Goal: Task Accomplishment & Management: Manage account settings

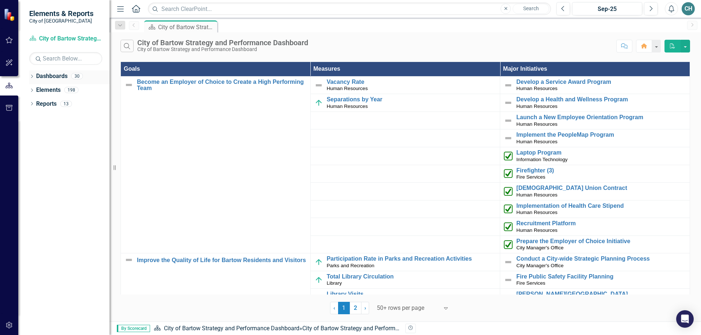
click at [30, 75] on icon "Dropdown" at bounding box center [31, 77] width 5 height 4
click at [34, 116] on div "Dropdown" at bounding box center [31, 119] width 5 height 6
click at [64, 159] on link "Measure Measures" at bounding box center [57, 158] width 36 height 8
click at [36, 157] on icon "Dropdown" at bounding box center [34, 159] width 5 height 4
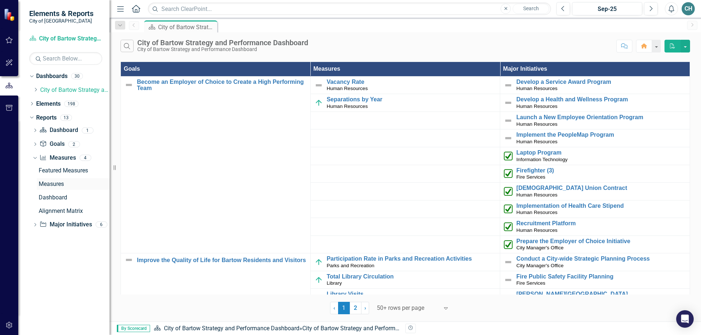
click at [51, 182] on div "Measures" at bounding box center [74, 184] width 71 height 7
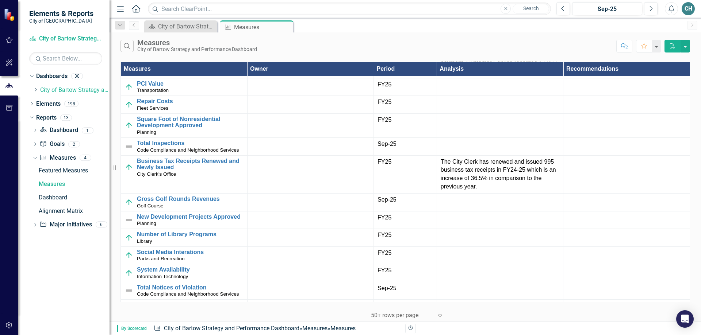
scroll to position [438, 0]
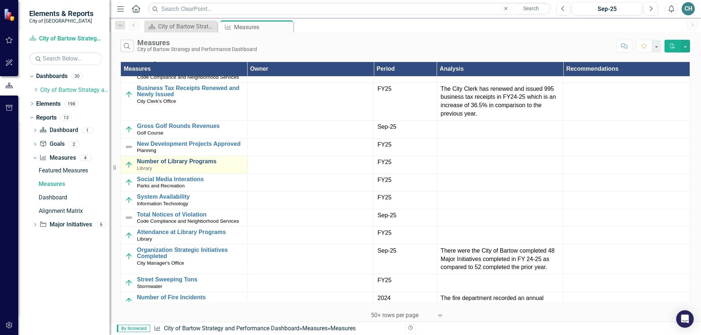
click at [160, 163] on link "Number of Library Programs" at bounding box center [190, 161] width 107 height 7
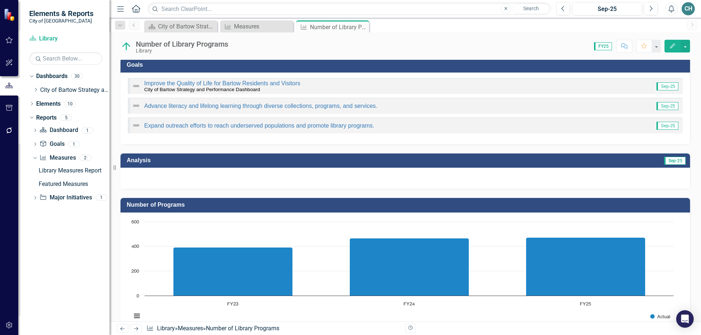
scroll to position [181, 0]
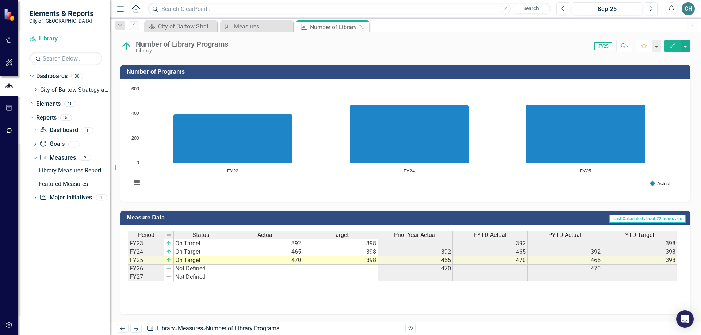
click at [669, 46] on button "Edit" at bounding box center [672, 46] width 16 height 13
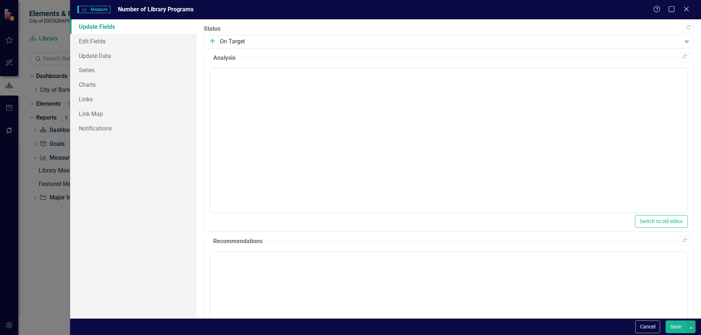
scroll to position [0, 0]
click at [101, 57] on link "Update Data" at bounding box center [133, 56] width 126 height 15
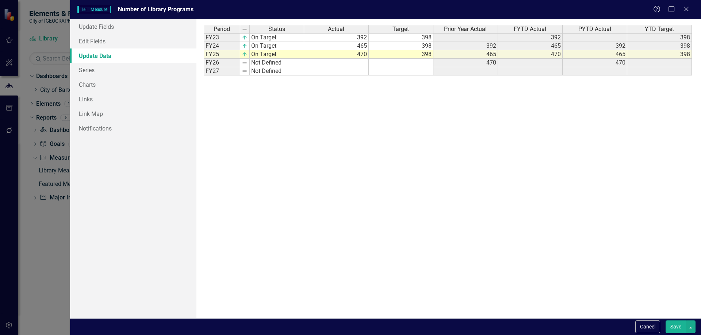
click at [106, 55] on link "Update Data" at bounding box center [133, 56] width 126 height 15
click at [361, 54] on td "470" at bounding box center [336, 54] width 65 height 8
click at [534, 55] on td "470" at bounding box center [530, 54] width 65 height 8
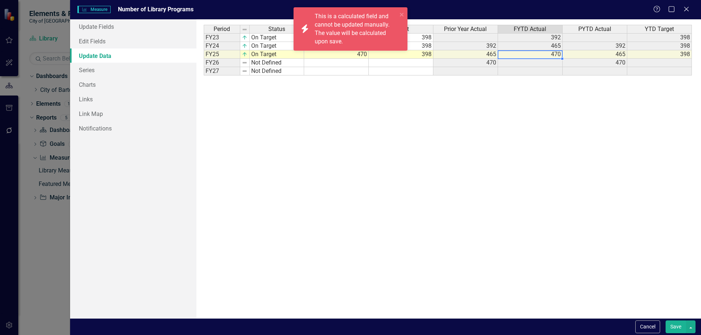
click at [342, 53] on div "icon.bolt This is a calculated field and cannot be updated manually. The value …" at bounding box center [350, 32] width 117 height 52
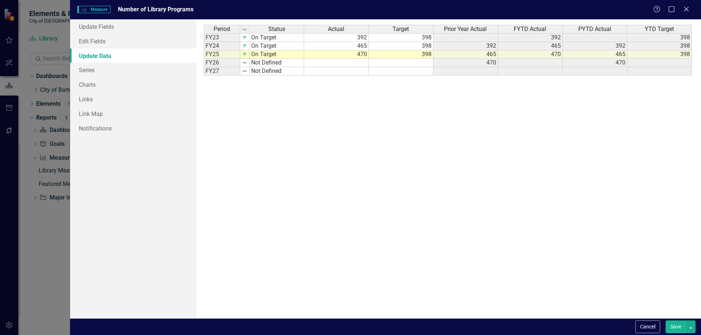
click at [355, 54] on body "icon.bolt This is a calculated field and cannot be updated manually. The value …" at bounding box center [350, 167] width 701 height 335
click at [355, 53] on td "470" at bounding box center [336, 54] width 65 height 8
click at [360, 55] on td "470" at bounding box center [336, 54] width 65 height 8
type textarea "470"
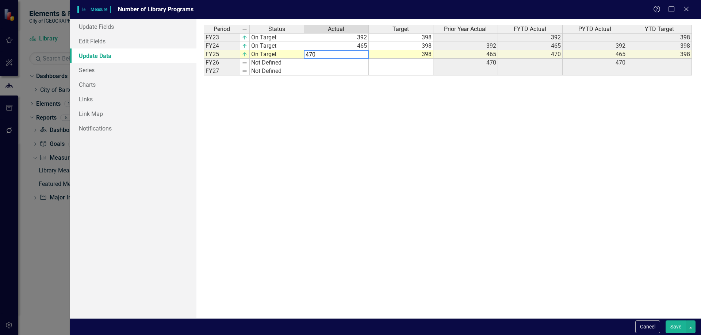
click at [336, 123] on div "Period Status Actual Target Prior Year Actual FYTD Actual PYTD Actual YTD Targe…" at bounding box center [449, 169] width 490 height 288
click at [99, 42] on link "Edit Fields" at bounding box center [133, 41] width 126 height 15
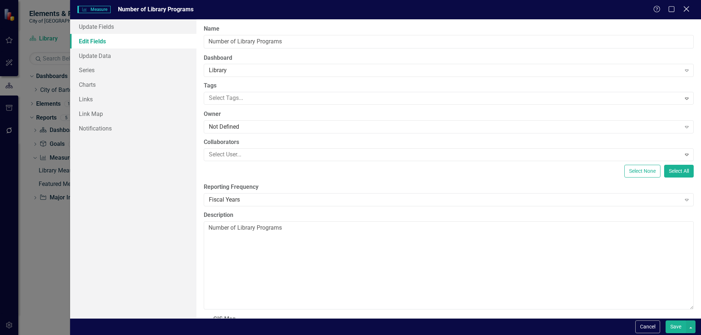
click at [687, 8] on icon at bounding box center [685, 8] width 5 height 5
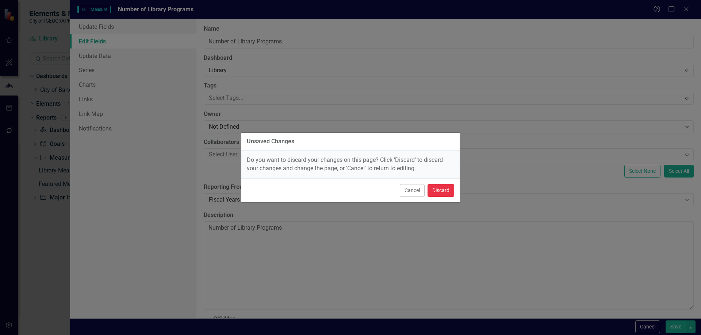
click at [441, 192] on button "Discard" at bounding box center [440, 190] width 27 height 13
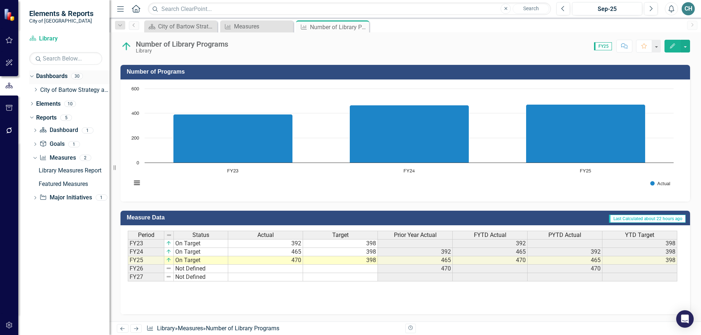
click at [55, 76] on link "Dashboards" at bounding box center [51, 76] width 31 height 8
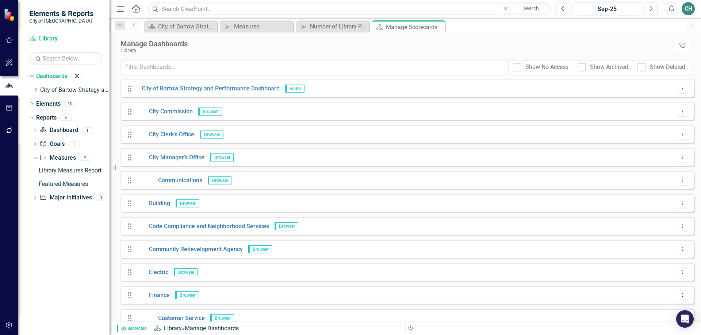
click at [137, 10] on icon at bounding box center [136, 9] width 8 height 8
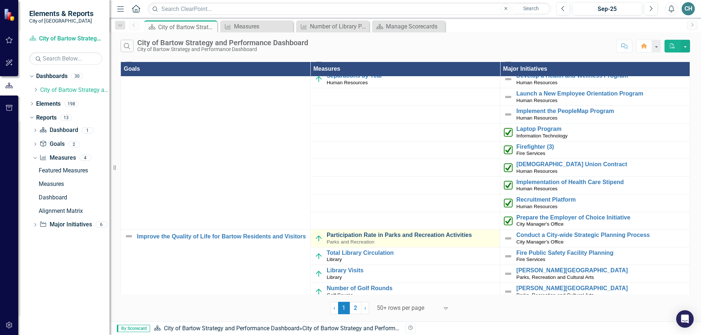
scroll to position [36, 0]
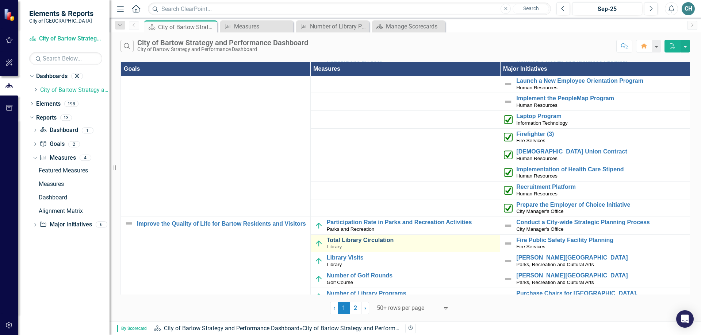
click at [337, 241] on link "Total Library Circulation" at bounding box center [412, 240] width 170 height 7
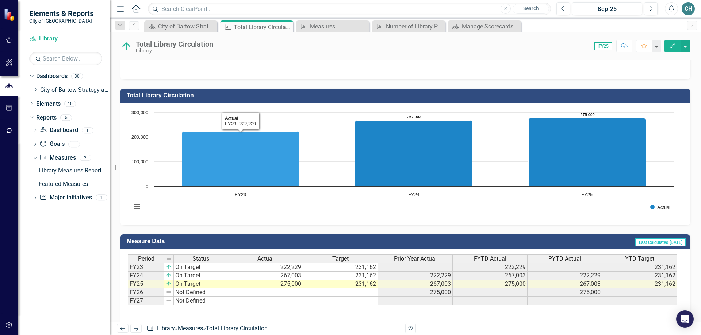
scroll to position [144, 0]
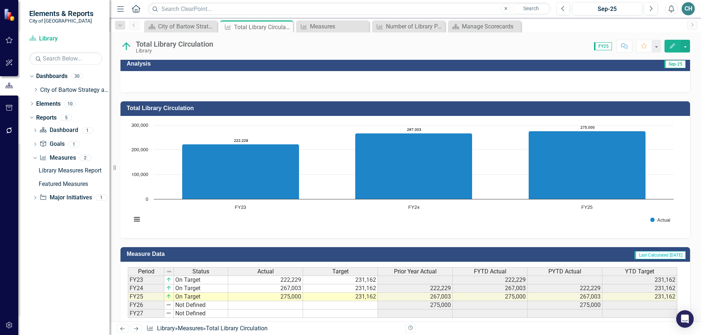
click at [134, 10] on icon "Home" at bounding box center [135, 9] width 9 height 8
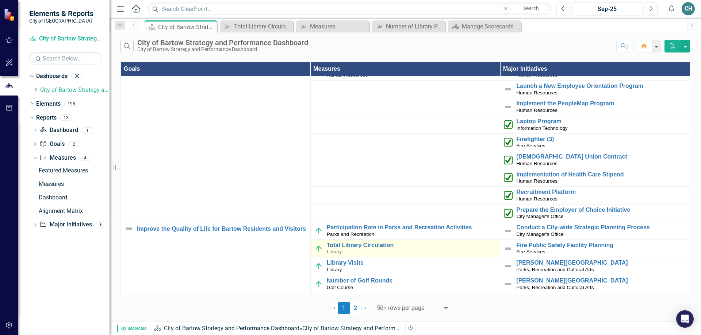
scroll to position [73, 0]
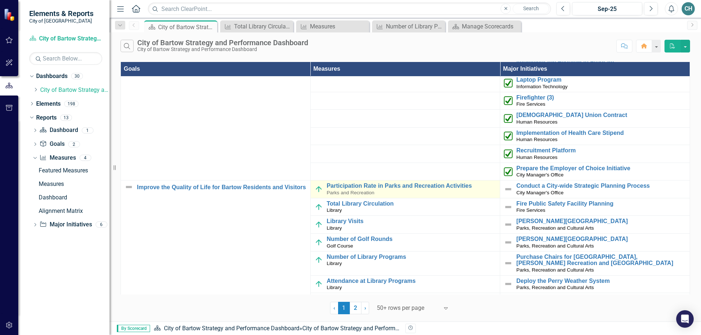
click at [349, 190] on span "Parks and Recreation" at bounding box center [351, 192] width 48 height 5
click at [351, 188] on link "Participation Rate in Parks and Recreation Activities" at bounding box center [412, 186] width 170 height 7
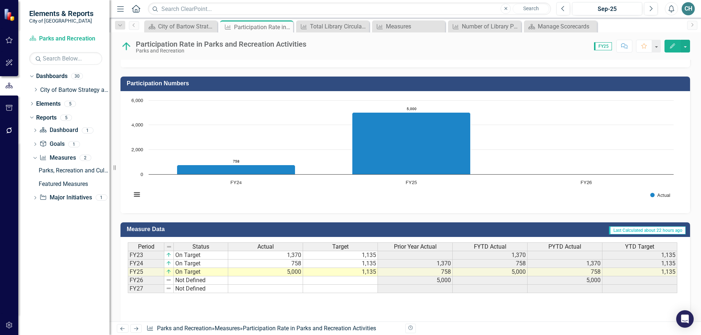
scroll to position [181, 0]
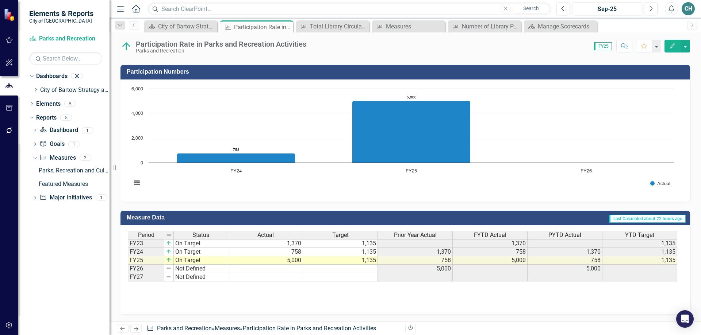
click at [138, 8] on icon "Home" at bounding box center [135, 9] width 9 height 8
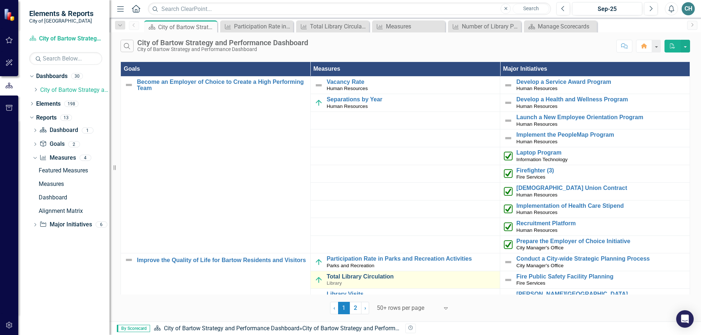
click at [368, 277] on link "Total Library Circulation" at bounding box center [412, 277] width 170 height 7
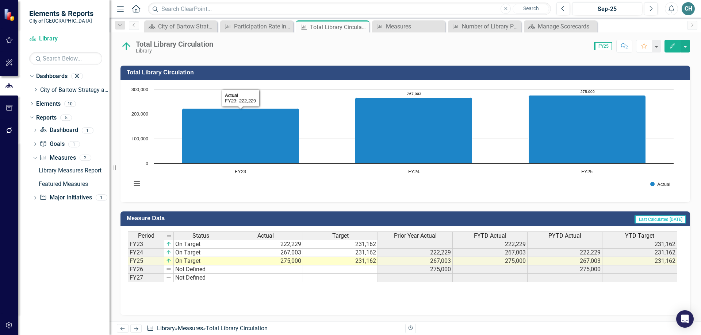
scroll to position [181, 0]
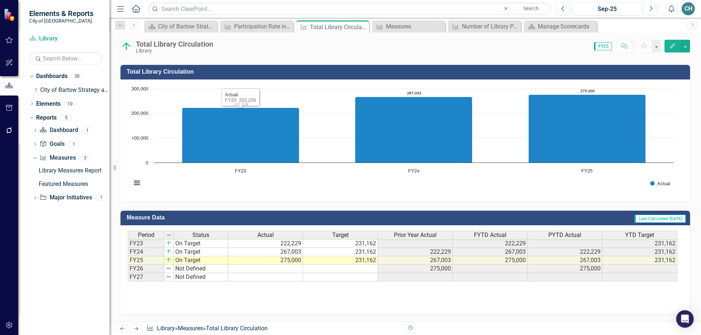
click at [136, 9] on icon at bounding box center [136, 9] width 8 height 8
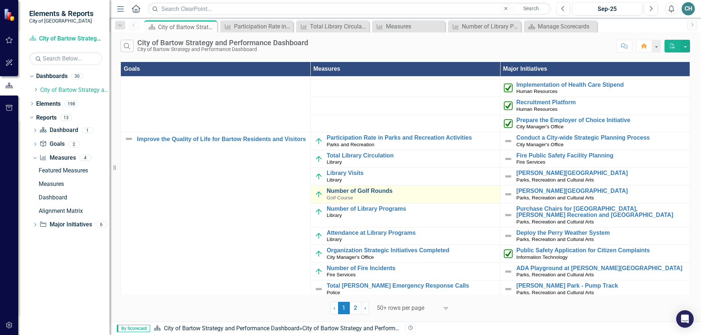
scroll to position [146, 0]
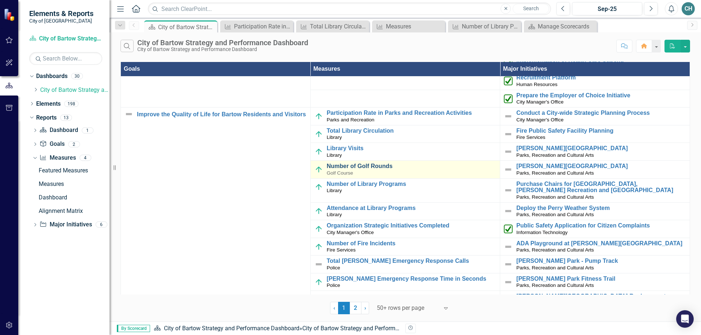
click at [343, 167] on link "Number of Golf Rounds" at bounding box center [412, 166] width 170 height 7
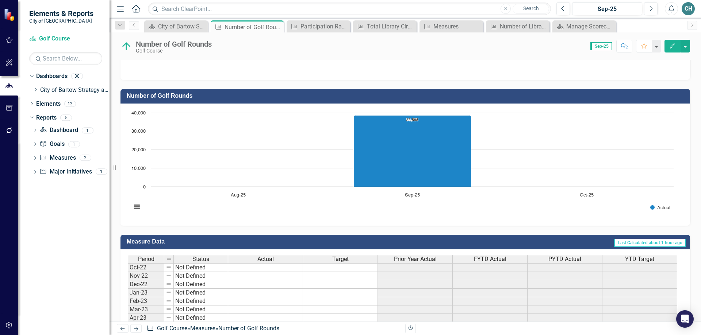
scroll to position [183, 0]
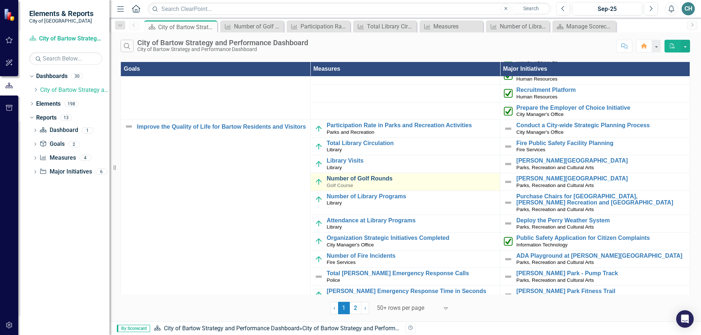
scroll to position [146, 0]
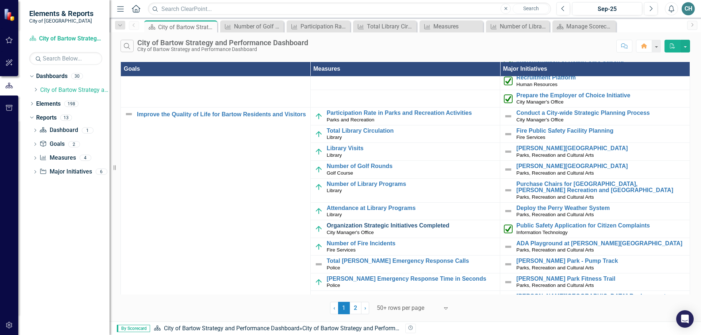
click at [349, 227] on link "Organization Strategic Initiatives Completed" at bounding box center [412, 226] width 170 height 7
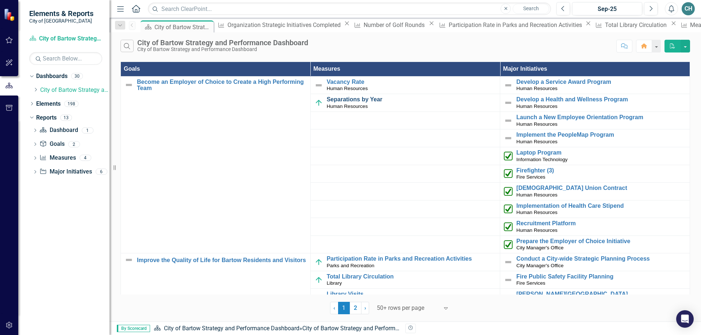
click at [347, 99] on link "Separations by Year" at bounding box center [412, 99] width 170 height 7
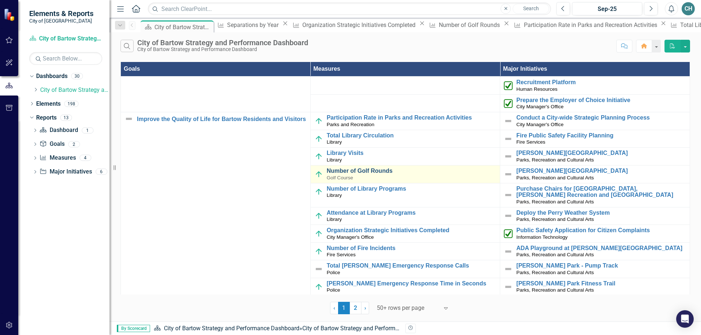
scroll to position [182, 0]
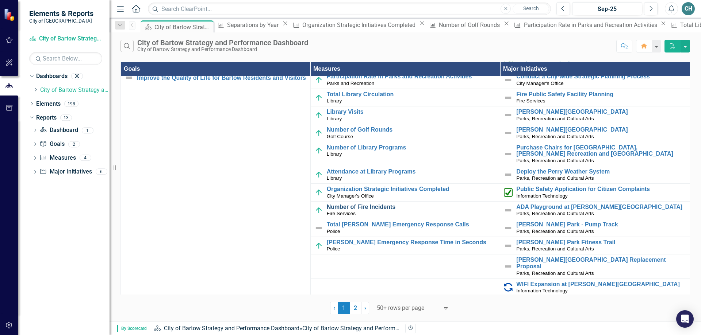
click at [335, 209] on link "Number of Fire Incidents" at bounding box center [412, 207] width 170 height 7
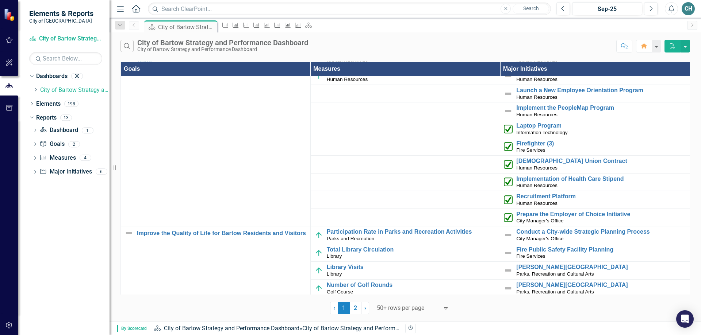
scroll to position [73, 0]
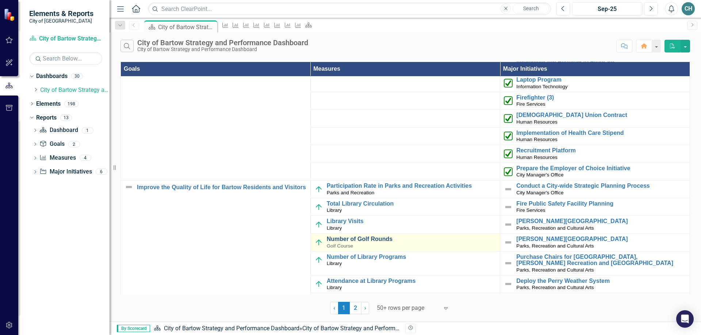
click at [380, 242] on link "Number of Golf Rounds" at bounding box center [412, 239] width 170 height 7
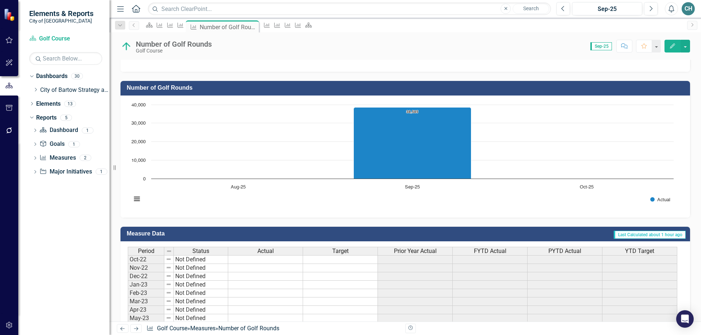
scroll to position [146, 0]
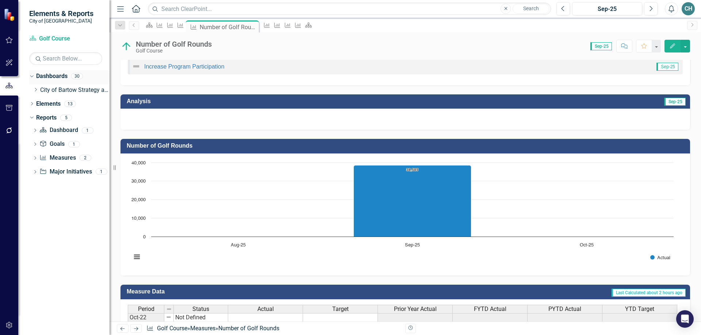
click at [52, 74] on link "Dashboards" at bounding box center [51, 76] width 31 height 8
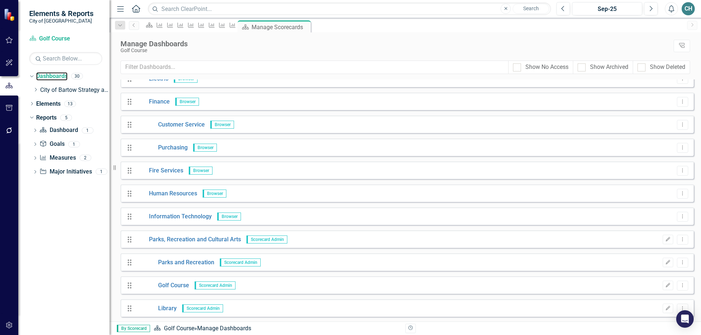
scroll to position [292, 0]
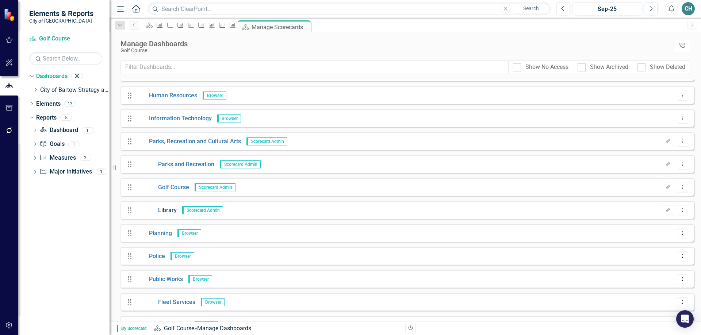
click at [168, 210] on link "Library" at bounding box center [156, 211] width 41 height 8
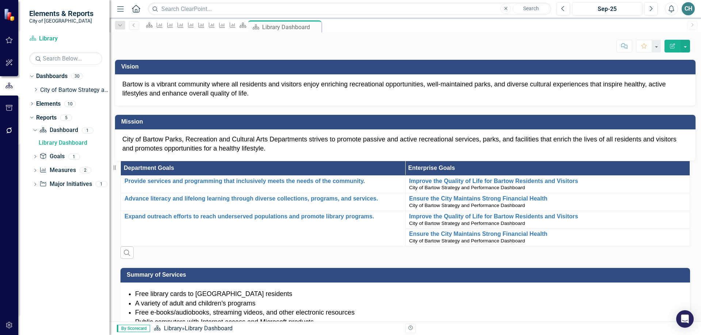
click at [135, 7] on icon "Home" at bounding box center [135, 9] width 9 height 8
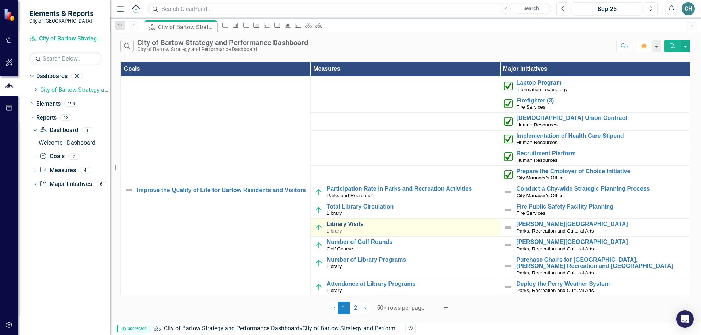
scroll to position [73, 0]
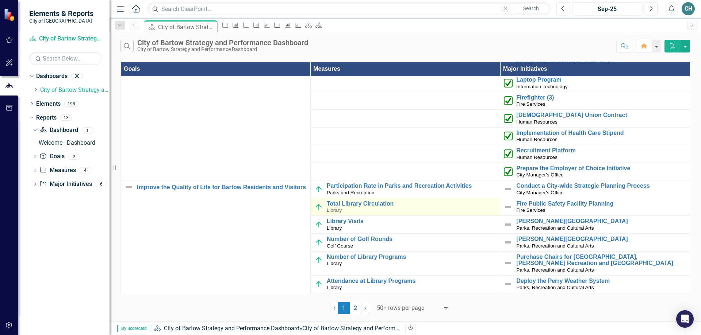
click at [357, 210] on div "Total Library Circulation Library" at bounding box center [412, 207] width 170 height 13
click at [345, 205] on link "Total Library Circulation" at bounding box center [412, 204] width 170 height 7
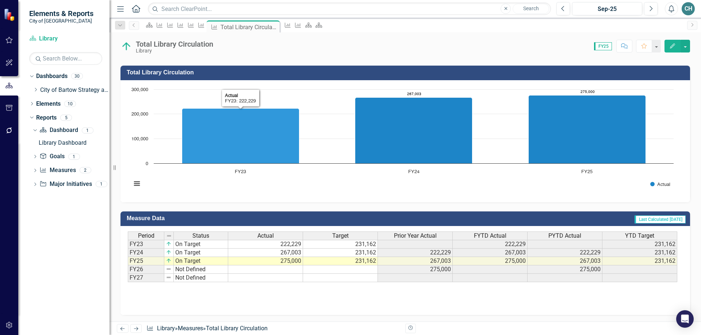
scroll to position [181, 0]
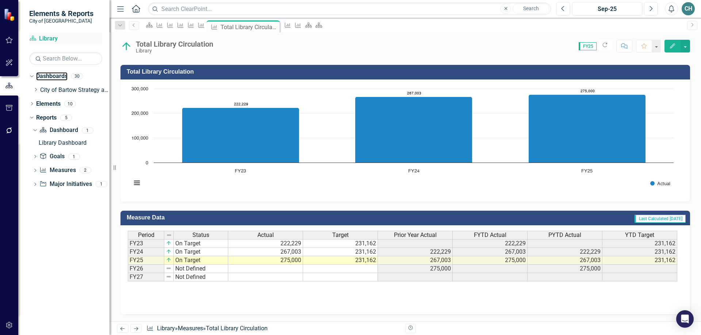
drag, startPoint x: 45, startPoint y: 74, endPoint x: 81, endPoint y: 43, distance: 48.1
click at [45, 74] on link "Dashboards" at bounding box center [51, 76] width 31 height 8
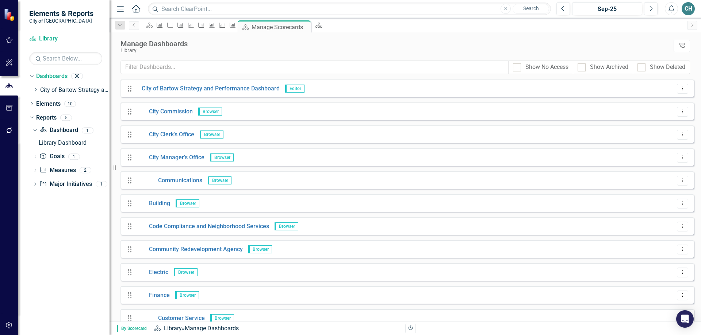
click at [136, 10] on icon "Home" at bounding box center [135, 9] width 9 height 8
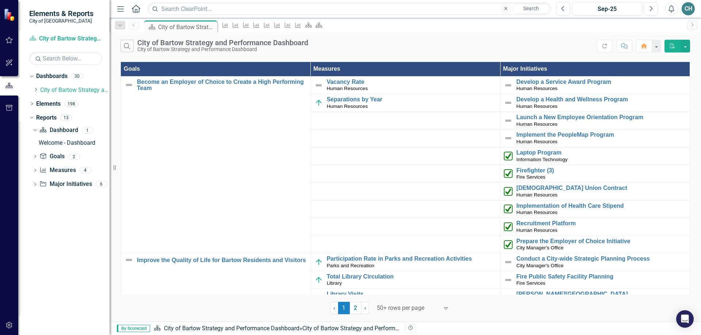
scroll to position [36, 0]
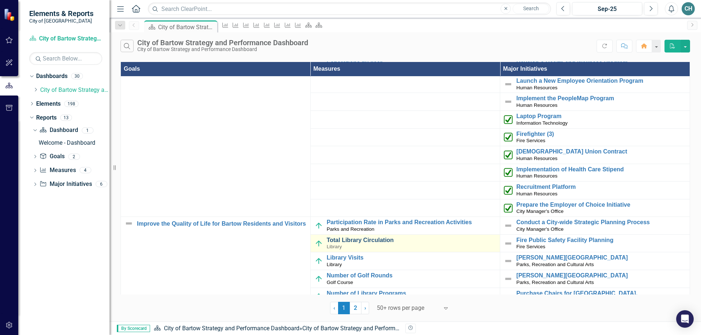
click at [328, 241] on link "Total Library Circulation" at bounding box center [412, 240] width 170 height 7
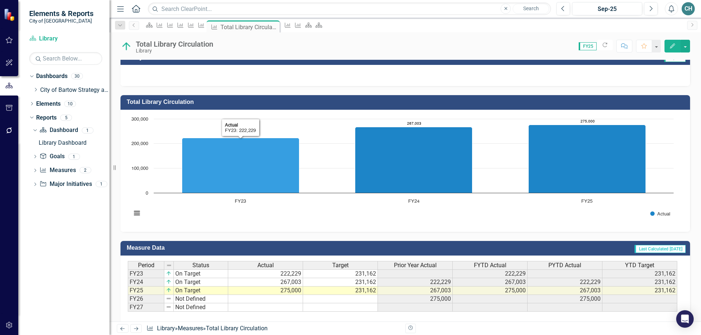
scroll to position [181, 0]
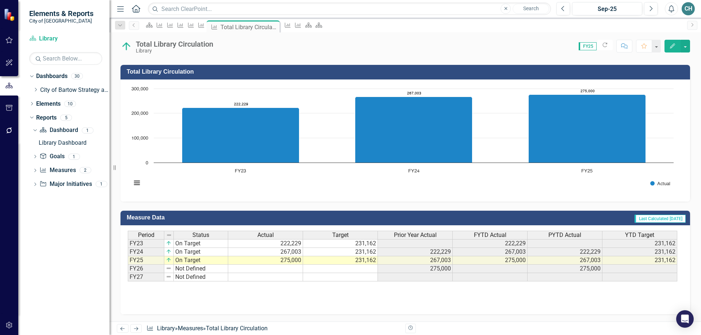
click at [135, 8] on icon "Home" at bounding box center [135, 9] width 9 height 8
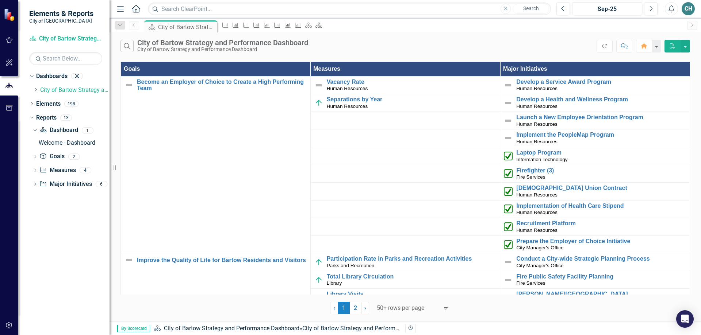
scroll to position [73, 0]
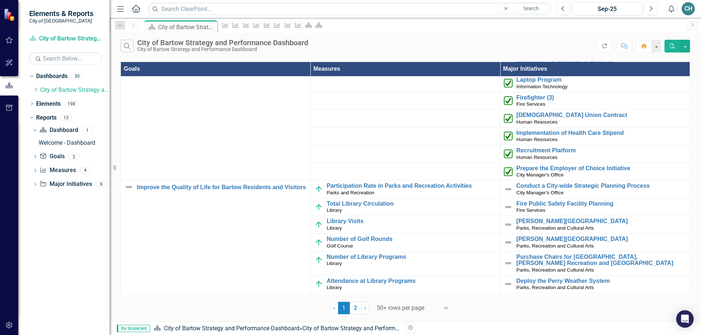
click at [600, 46] on button "Refresh" at bounding box center [604, 46] width 16 height 13
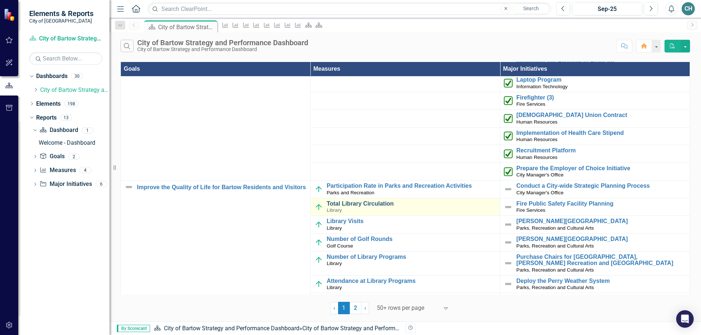
click at [353, 205] on link "Total Library Circulation" at bounding box center [412, 204] width 170 height 7
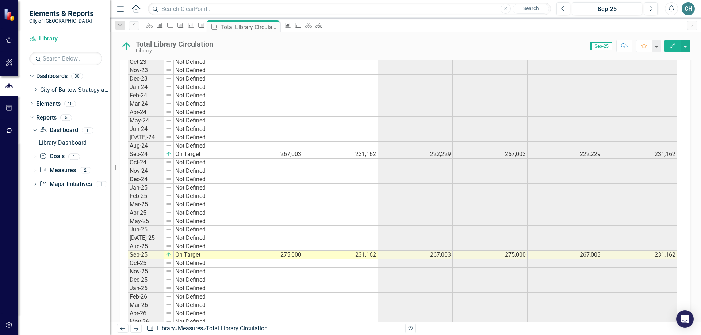
scroll to position [508, 0]
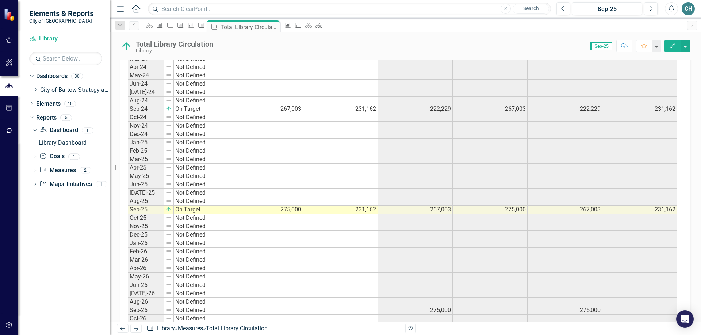
click at [345, 209] on td "231,162" at bounding box center [340, 210] width 75 height 8
click at [348, 209] on td "231,162" at bounding box center [340, 210] width 75 height 8
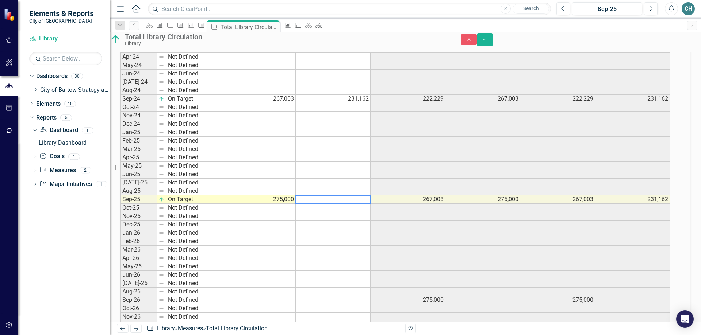
scroll to position [512, 0]
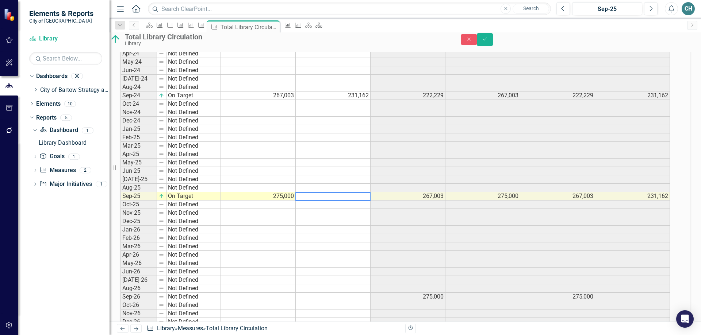
click at [270, 201] on td "275,000" at bounding box center [258, 196] width 75 height 8
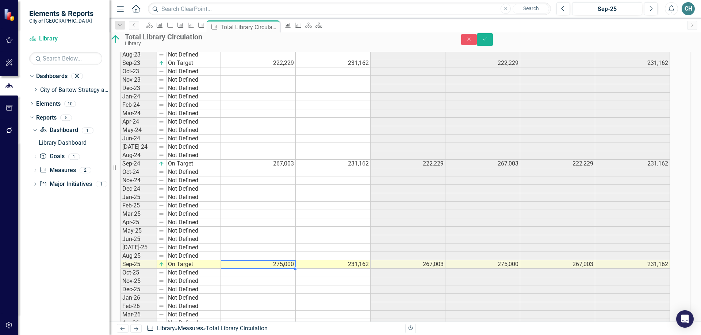
scroll to position [512, 0]
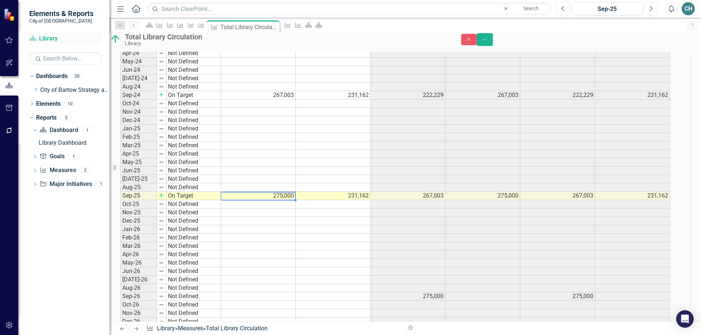
click at [52, 37] on link "Dashboard Library" at bounding box center [65, 39] width 73 height 8
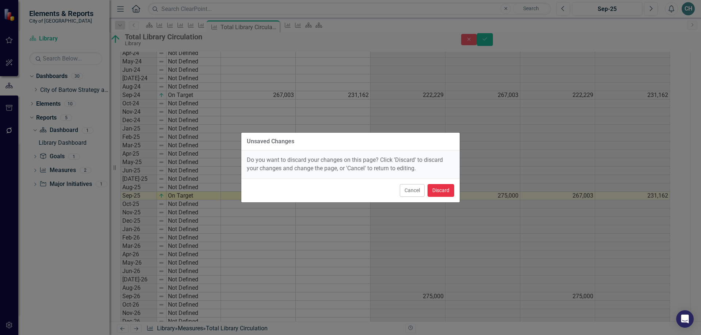
click at [438, 191] on button "Discard" at bounding box center [440, 190] width 27 height 13
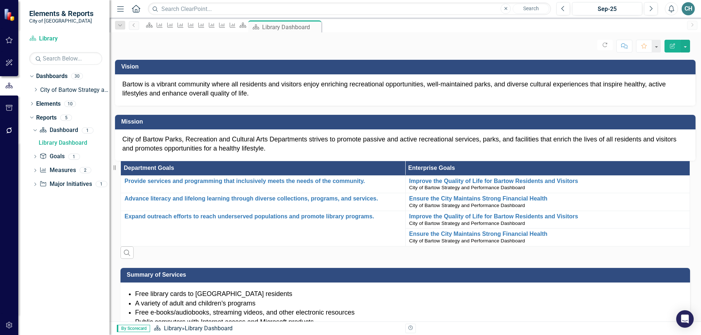
click at [132, 8] on icon "Home" at bounding box center [135, 9] width 9 height 8
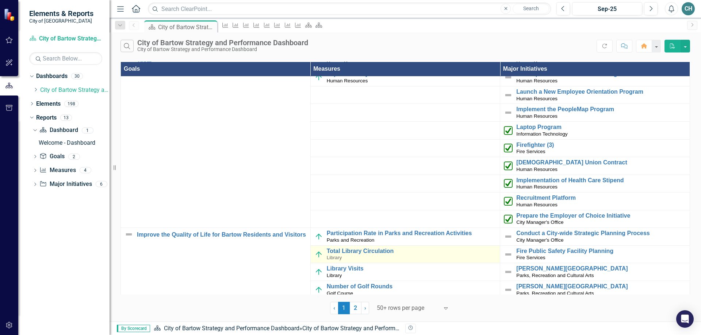
scroll to position [36, 0]
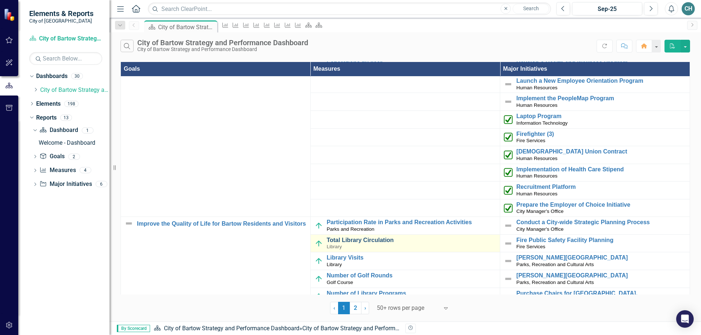
click at [350, 243] on link "Total Library Circulation" at bounding box center [412, 240] width 170 height 7
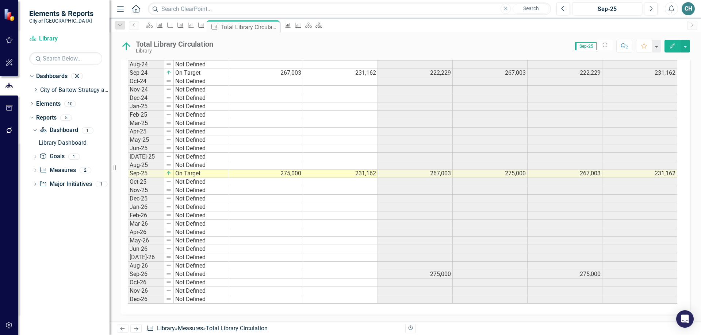
scroll to position [545, 0]
click at [604, 45] on icon "Refresh" at bounding box center [604, 44] width 7 height 5
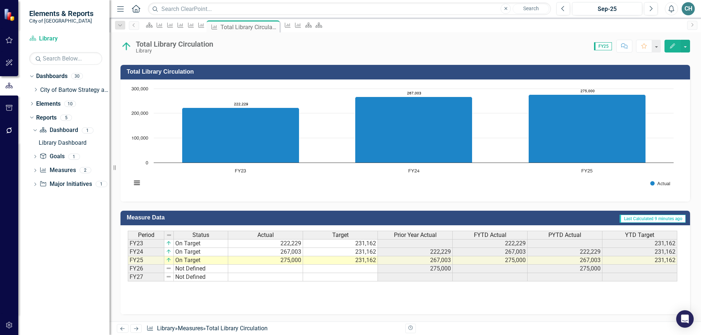
scroll to position [181, 0]
drag, startPoint x: 610, startPoint y: 26, endPoint x: 604, endPoint y: 62, distance: 37.1
click at [610, 25] on div "Dashboard Measure Measure Measure Measure Measure Measure Total Library Circula…" at bounding box center [413, 26] width 540 height 12
click at [604, 46] on icon "Refresh" at bounding box center [604, 45] width 7 height 5
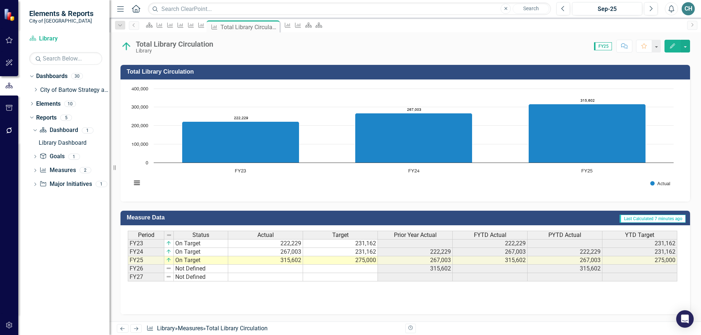
click at [592, 300] on div "Period Status Actual Target Prior Year Actual FYTD Actual PYTD Actual YTD Targe…" at bounding box center [405, 267] width 555 height 73
click at [67, 88] on link "City of Bartow Strategy and Performance Dashboard" at bounding box center [74, 90] width 69 height 8
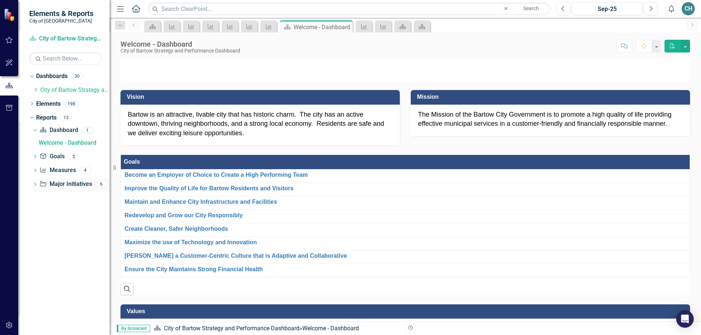
click at [34, 185] on icon "Dropdown" at bounding box center [34, 185] width 5 height 4
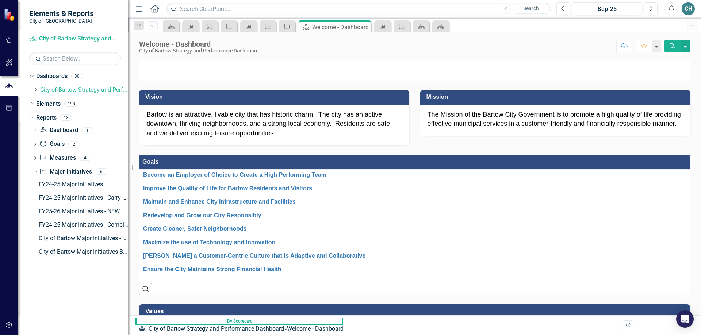
drag, startPoint x: 111, startPoint y: 123, endPoint x: 132, endPoint y: 120, distance: 21.3
click at [132, 120] on div "Resize" at bounding box center [131, 167] width 6 height 335
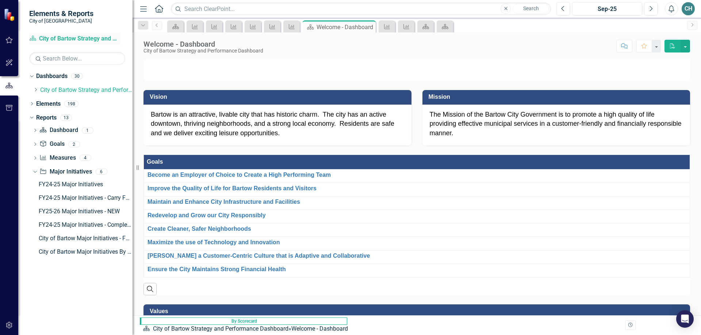
click at [77, 36] on link "Dashboard City of Bartow Strategy and Performance Dashboard" at bounding box center [74, 39] width 91 height 8
click at [158, 8] on icon "Home" at bounding box center [158, 9] width 9 height 8
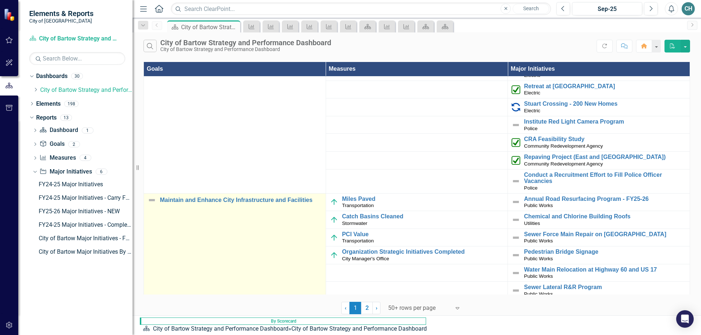
scroll to position [693, 0]
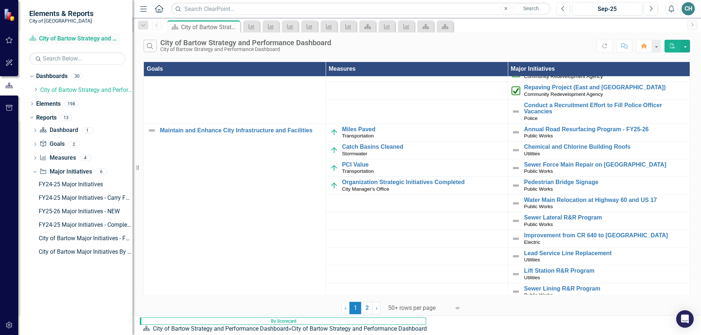
click at [92, 39] on link "Dashboard City of Bartow Strategy and Performance Dashboard" at bounding box center [74, 39] width 91 height 8
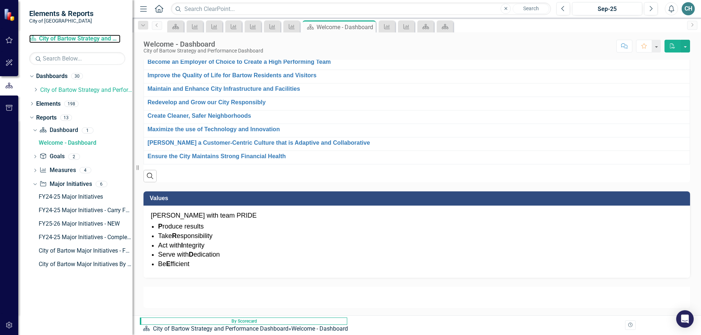
scroll to position [337, 0]
click at [87, 90] on link "City of Bartow Strategy and Performance Dashboard" at bounding box center [86, 90] width 92 height 8
click at [35, 90] on icon "Dropdown" at bounding box center [35, 90] width 5 height 4
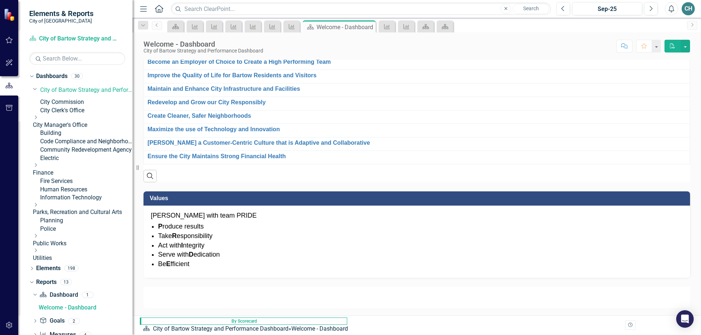
click at [417, 292] on img at bounding box center [417, 292] width 0 height 0
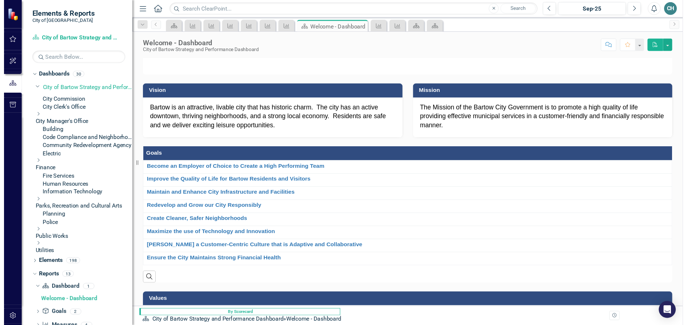
scroll to position [0, 0]
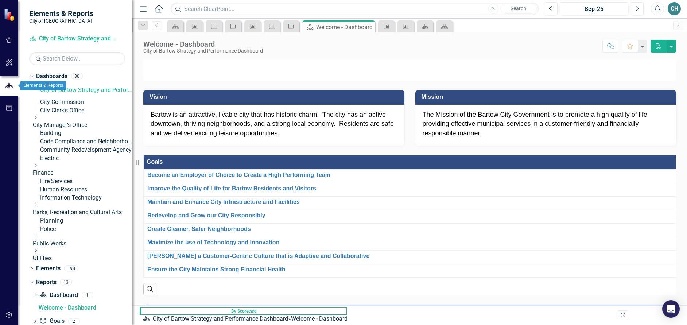
click at [8, 86] on icon "button" at bounding box center [9, 85] width 8 height 7
click at [72, 39] on link "Dashboard City of Bartow Strategy and Performance Dashboard" at bounding box center [74, 39] width 91 height 8
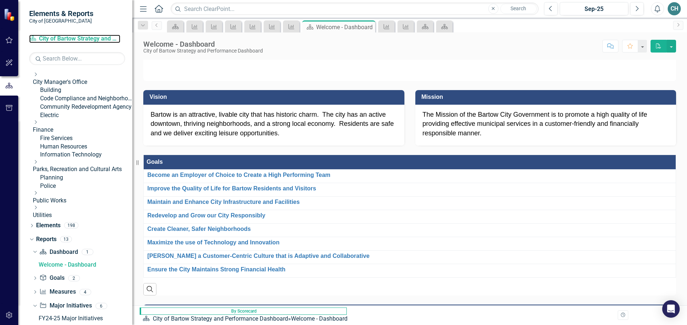
scroll to position [109, 0]
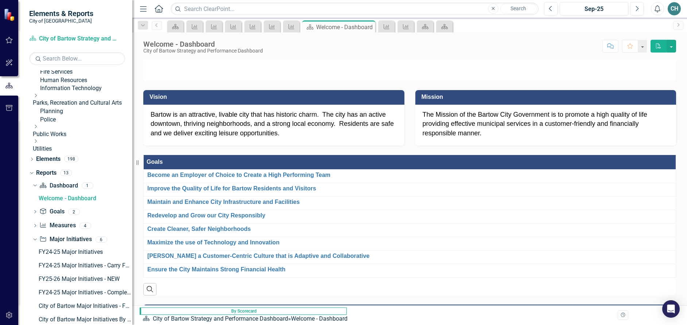
click at [38, 98] on icon "Dropdown" at bounding box center [35, 95] width 5 height 4
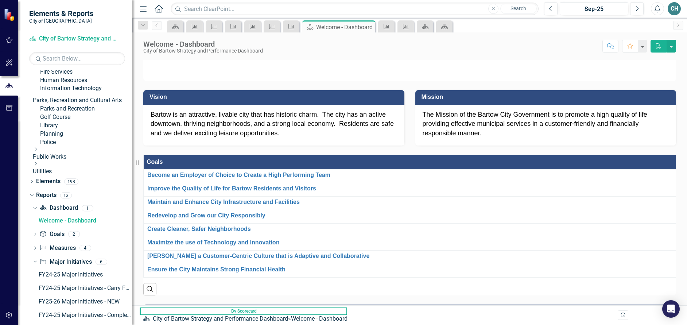
click at [59, 130] on link "Library" at bounding box center [86, 126] width 92 height 8
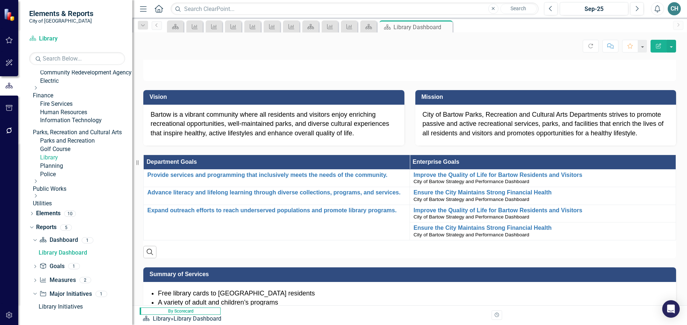
click at [76, 137] on link "Parks, Recreation and Cultural Arts" at bounding box center [83, 132] width 100 height 8
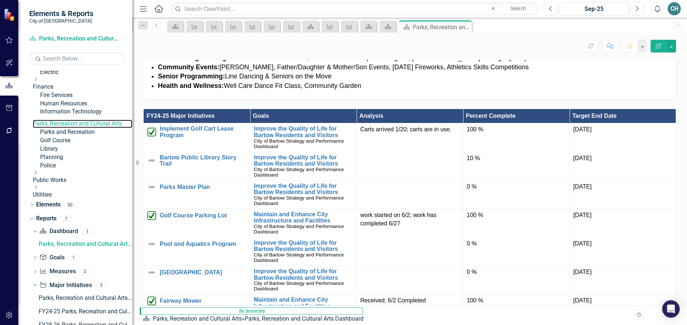
scroll to position [401, 0]
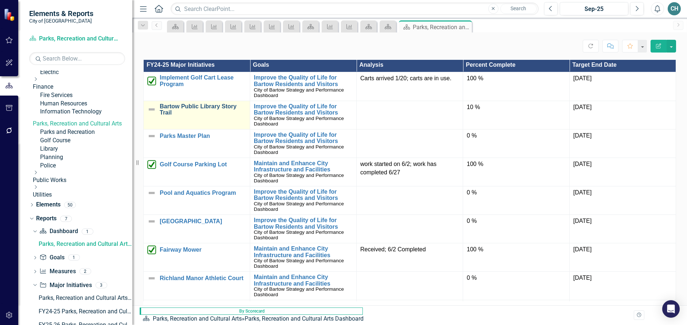
click at [189, 116] on link "Bartow Public Library Story Trail" at bounding box center [203, 109] width 86 height 13
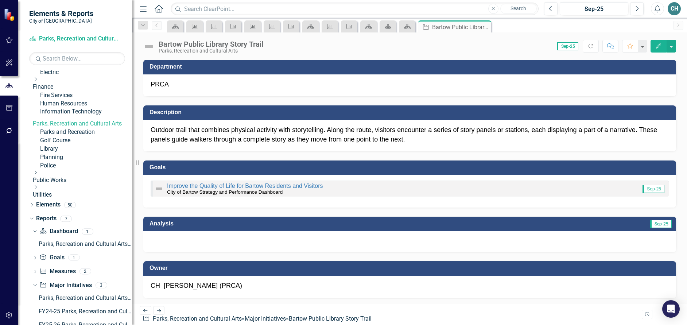
drag, startPoint x: 589, startPoint y: 45, endPoint x: 257, endPoint y: 205, distance: 368.0
click at [589, 45] on icon "Refresh" at bounding box center [591, 45] width 7 height 5
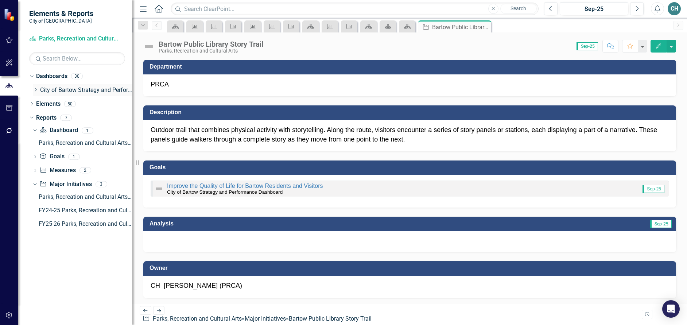
click at [74, 89] on link "City of Bartow Strategy and Performance Dashboard" at bounding box center [86, 90] width 92 height 8
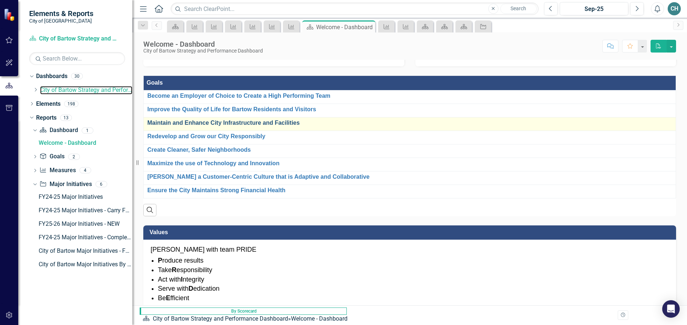
scroll to position [36, 0]
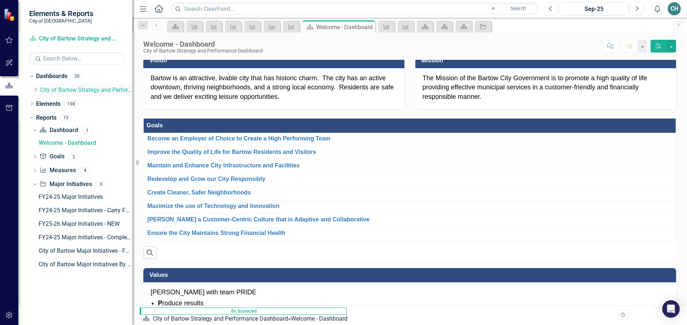
click at [34, 88] on icon "Dropdown" at bounding box center [35, 90] width 5 height 4
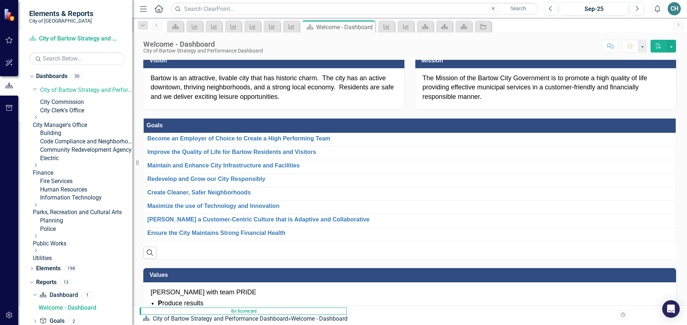
click at [38, 207] on icon "Dropdown" at bounding box center [35, 205] width 5 height 4
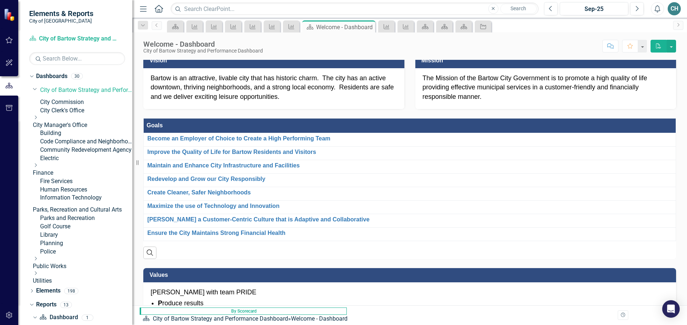
click at [84, 214] on link "Parks, Recreation and Cultural Arts" at bounding box center [83, 210] width 100 height 8
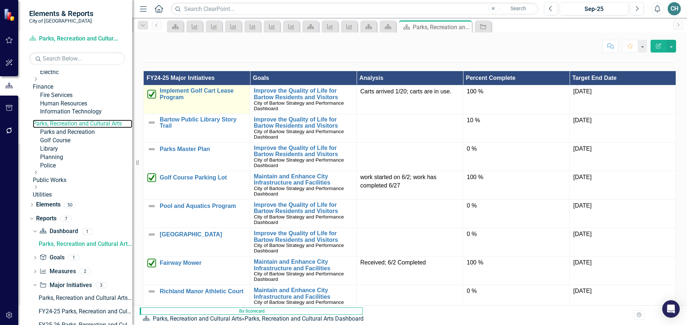
scroll to position [401, 0]
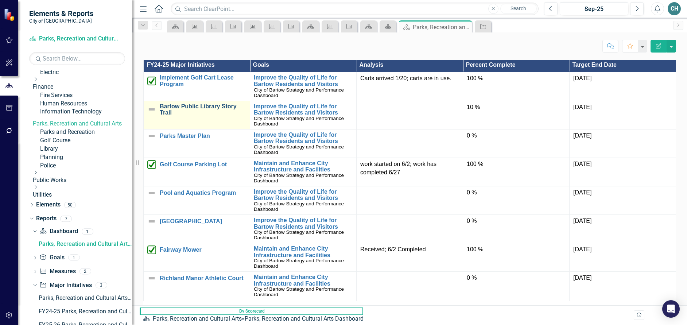
click at [214, 116] on link "Bartow Public Library Story Trail" at bounding box center [203, 109] width 86 height 13
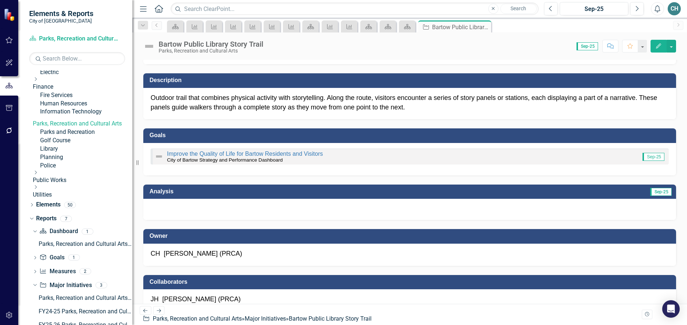
scroll to position [73, 0]
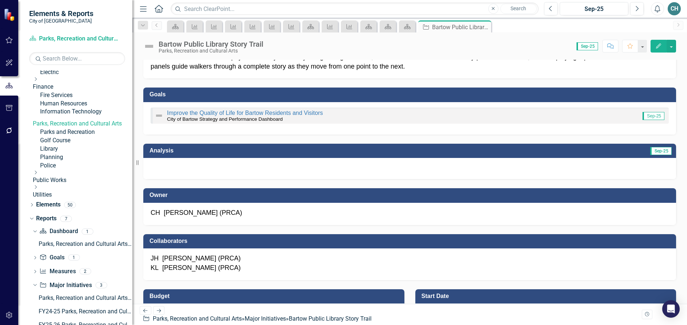
click at [656, 151] on span "Sep-25" at bounding box center [662, 151] width 22 height 8
click at [655, 151] on span "Sep-25" at bounding box center [662, 151] width 22 height 8
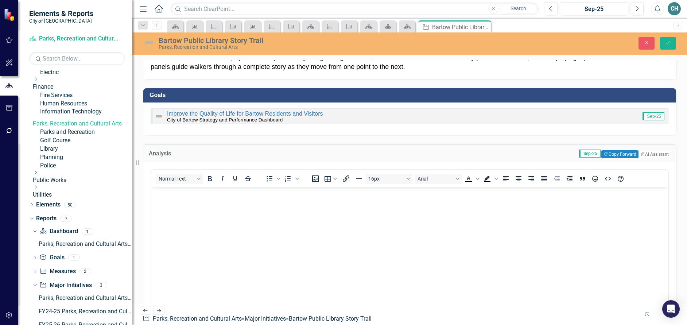
scroll to position [0, 0]
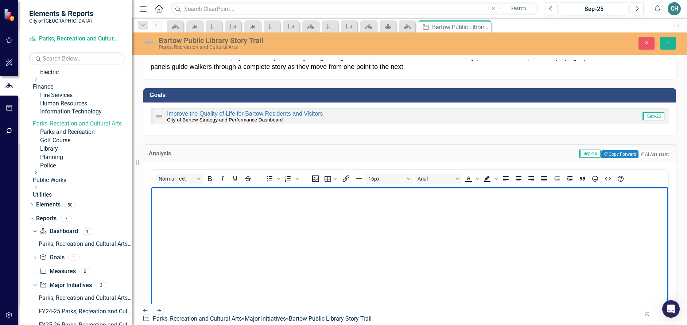
click at [165, 196] on p "Rich Text Area. Press ALT-0 for help." at bounding box center [409, 193] width 513 height 9
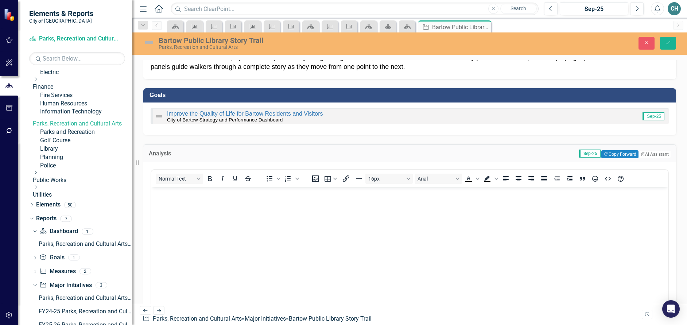
click at [86, 128] on link "Parks, Recreation and Cultural Arts" at bounding box center [83, 124] width 100 height 8
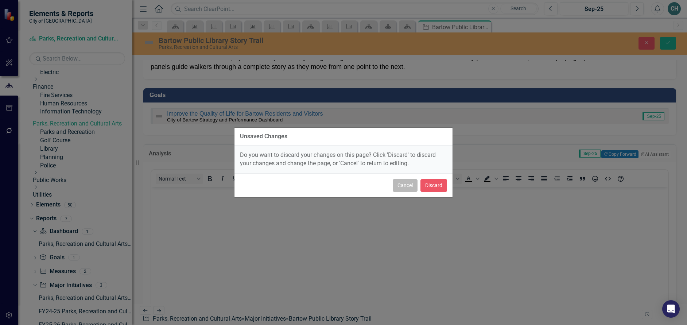
click at [407, 182] on button "Cancel" at bounding box center [405, 185] width 25 height 13
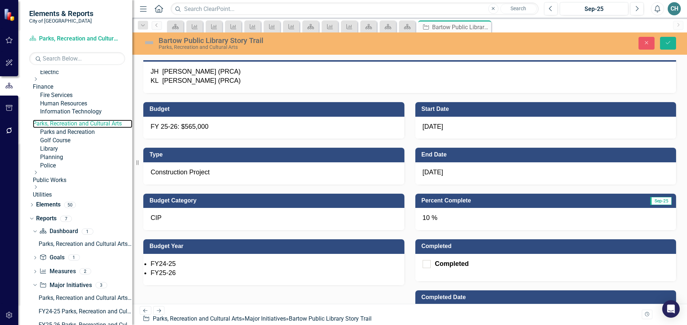
scroll to position [582, 0]
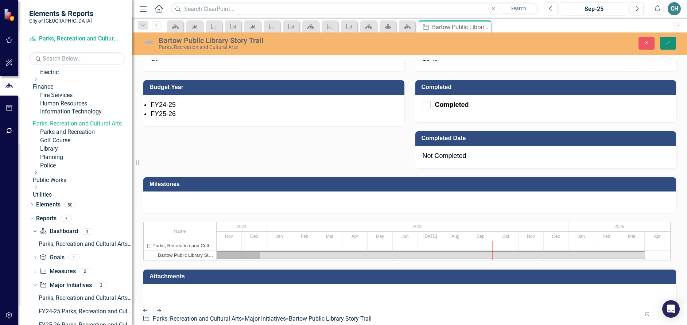
click at [670, 42] on icon "Save" at bounding box center [668, 42] width 7 height 5
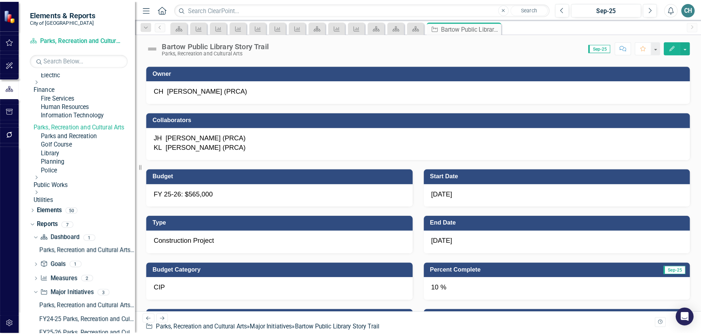
scroll to position [109, 0]
